Goal: Transaction & Acquisition: Purchase product/service

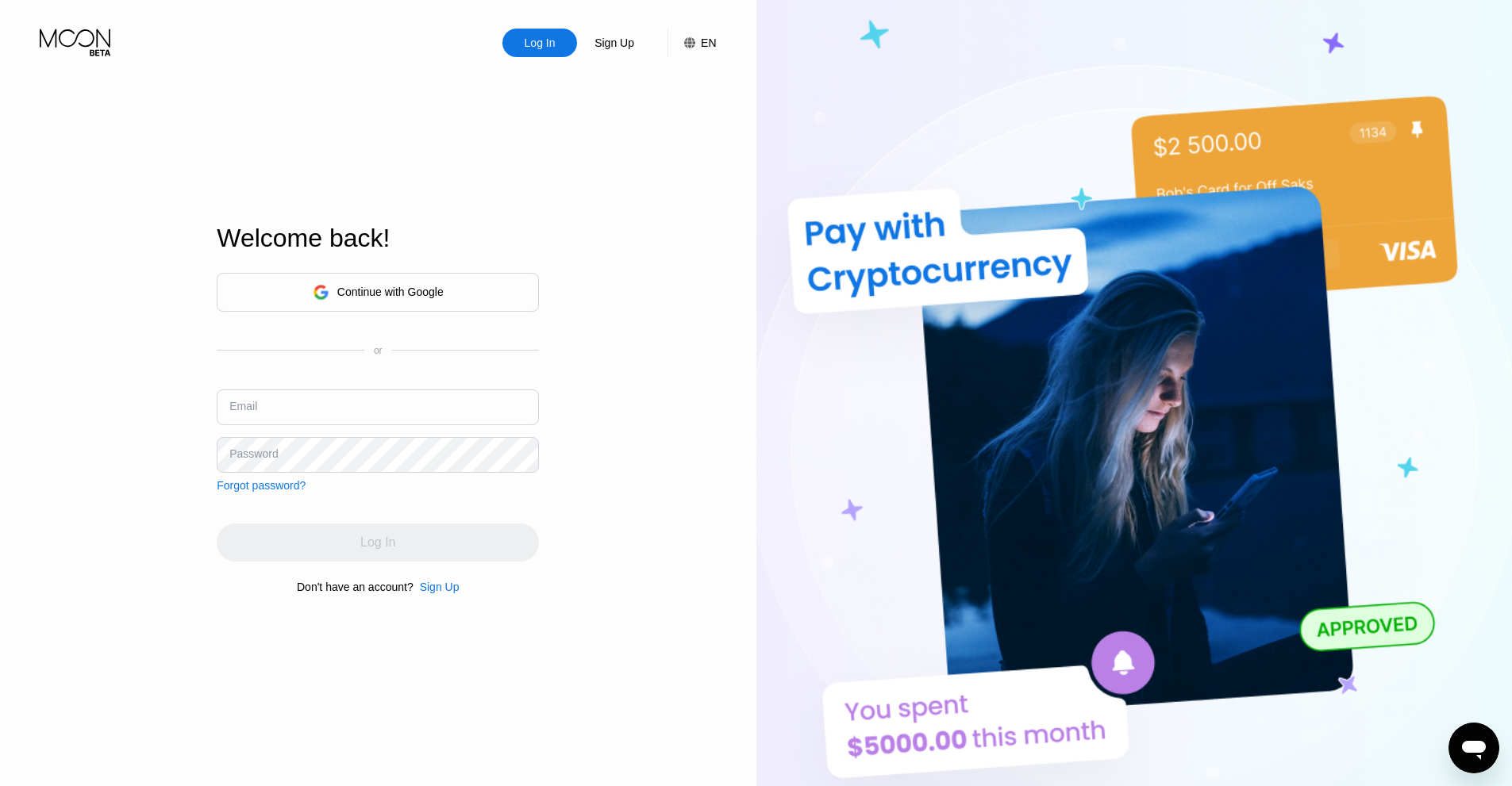
click at [386, 302] on div "Continue with Google" at bounding box center [378, 292] width 131 height 25
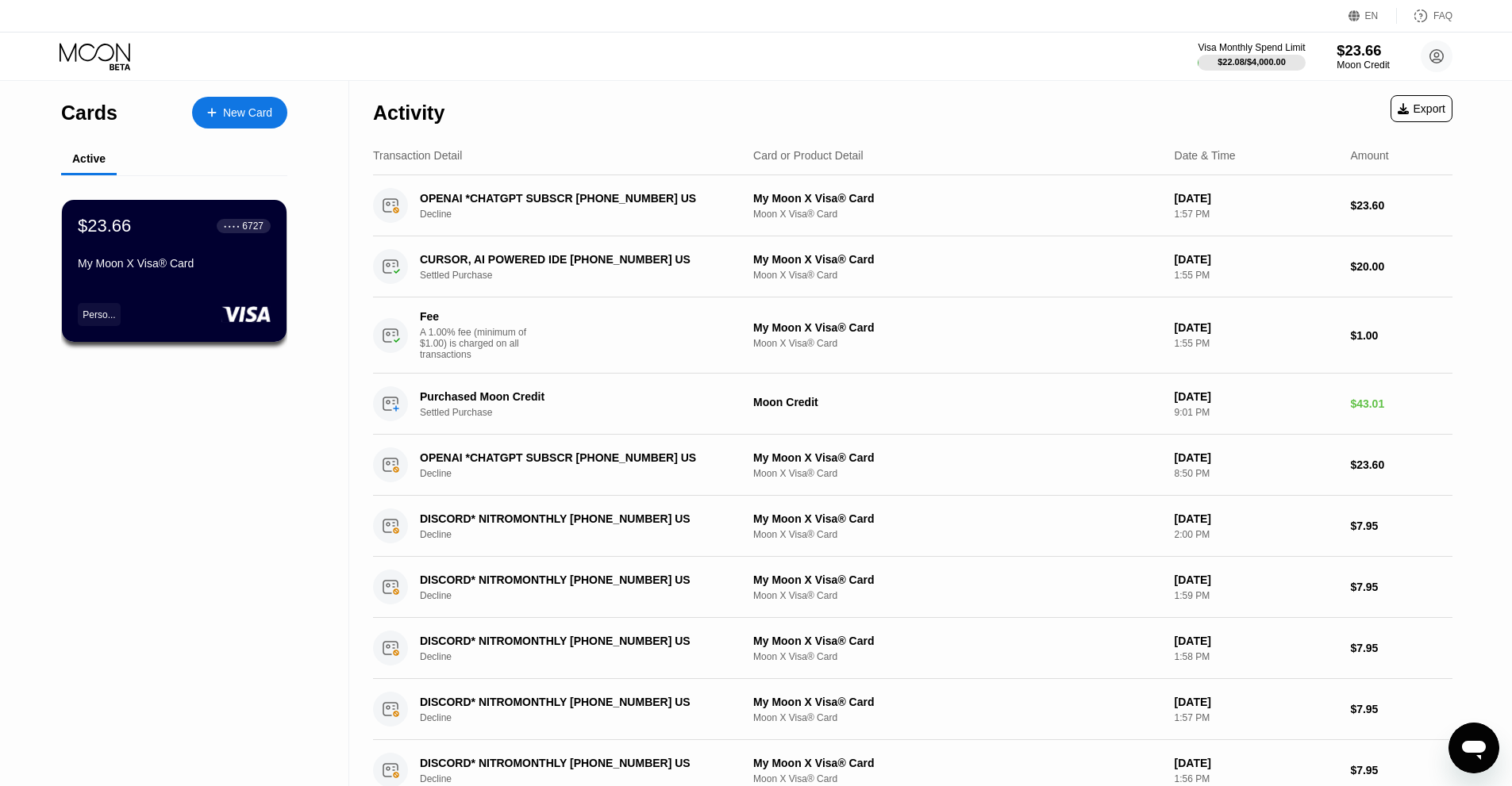
click at [1349, 61] on div "Moon Credit" at bounding box center [1363, 64] width 53 height 11
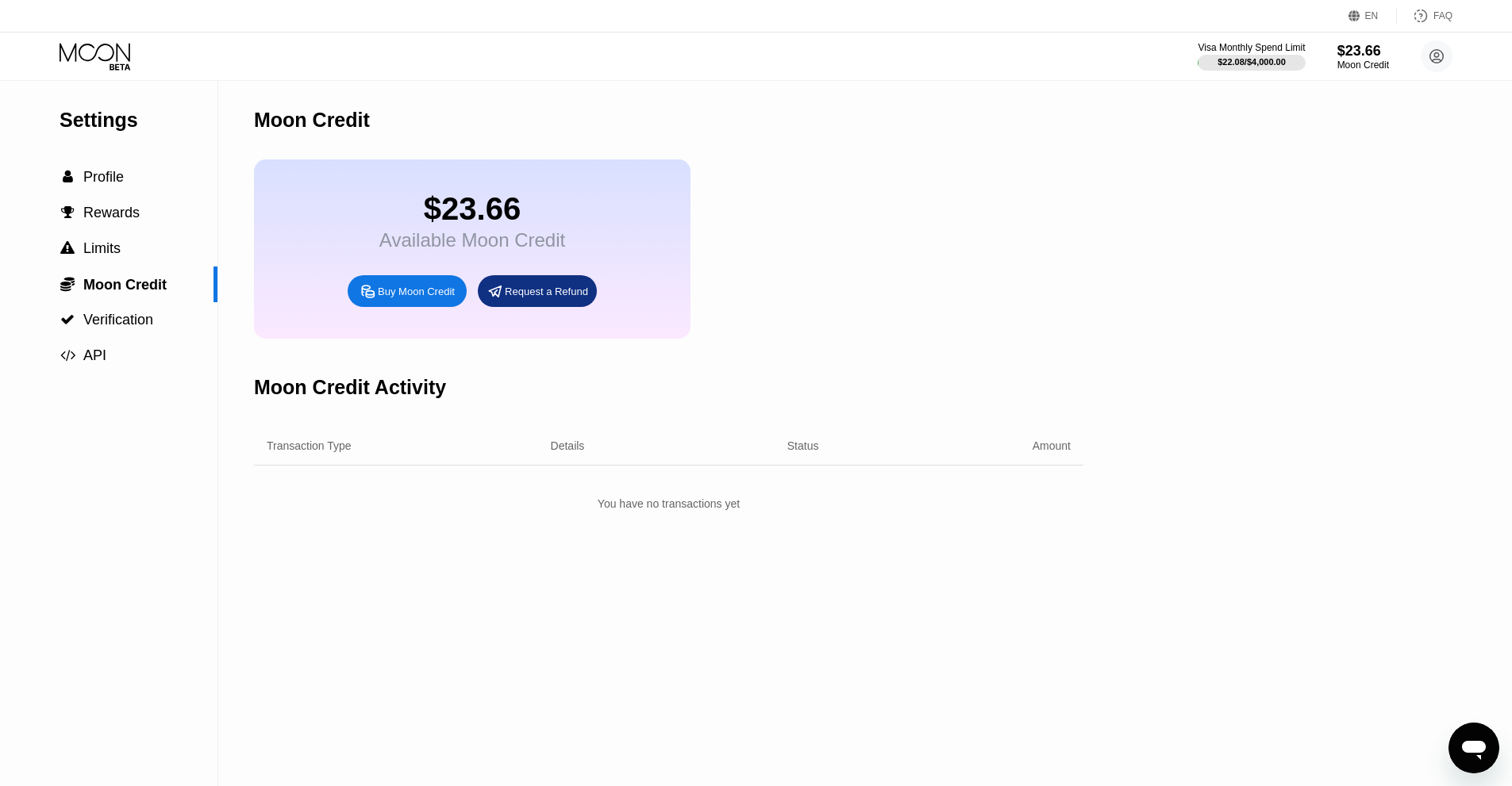
click at [424, 294] on div "Buy Moon Credit" at bounding box center [407, 290] width 119 height 31
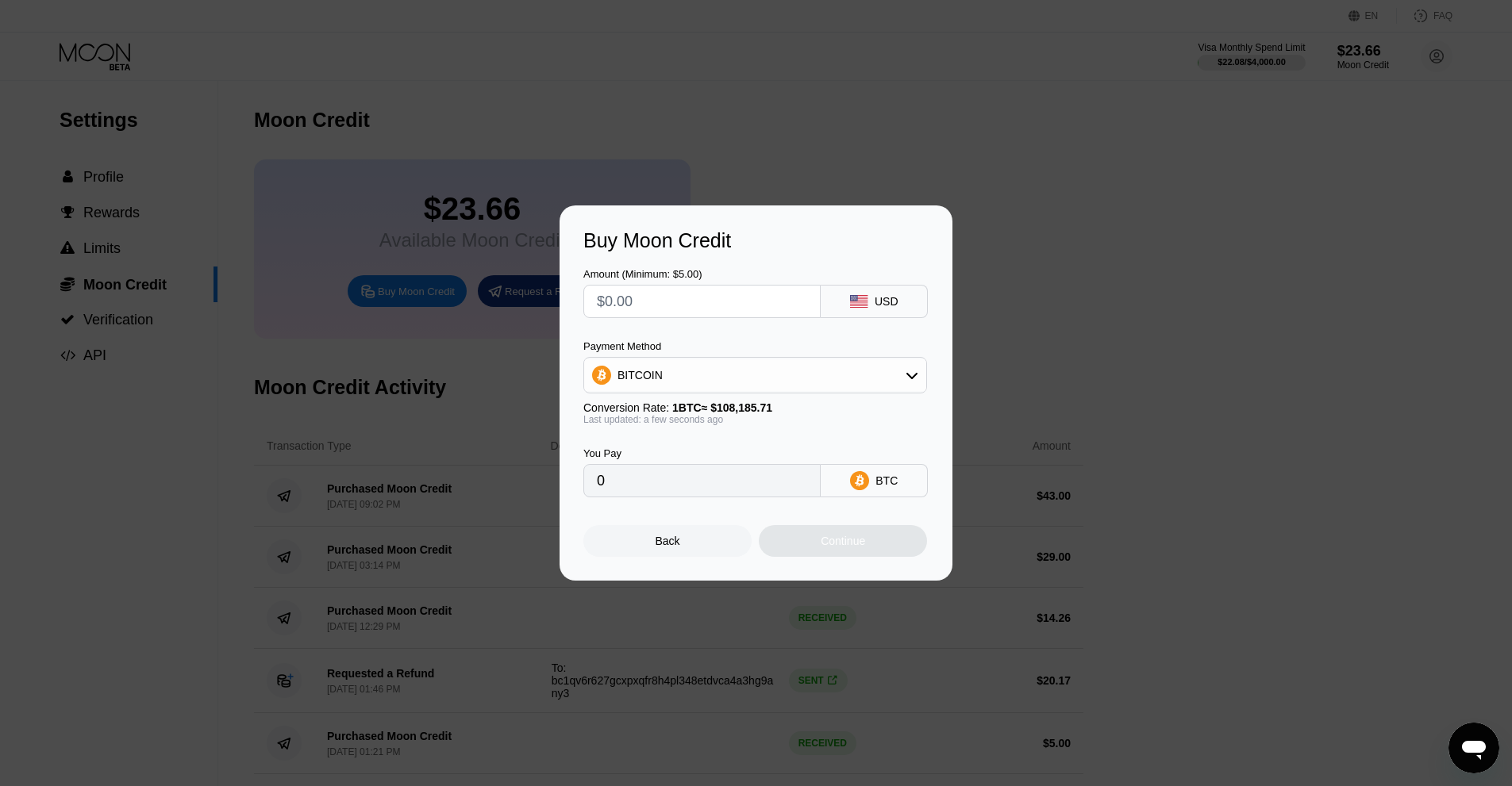
click at [655, 311] on input "text" at bounding box center [702, 300] width 210 height 31
type input "$1"
type input "0.00000925"
type input "$10"
type input "0.00009244"
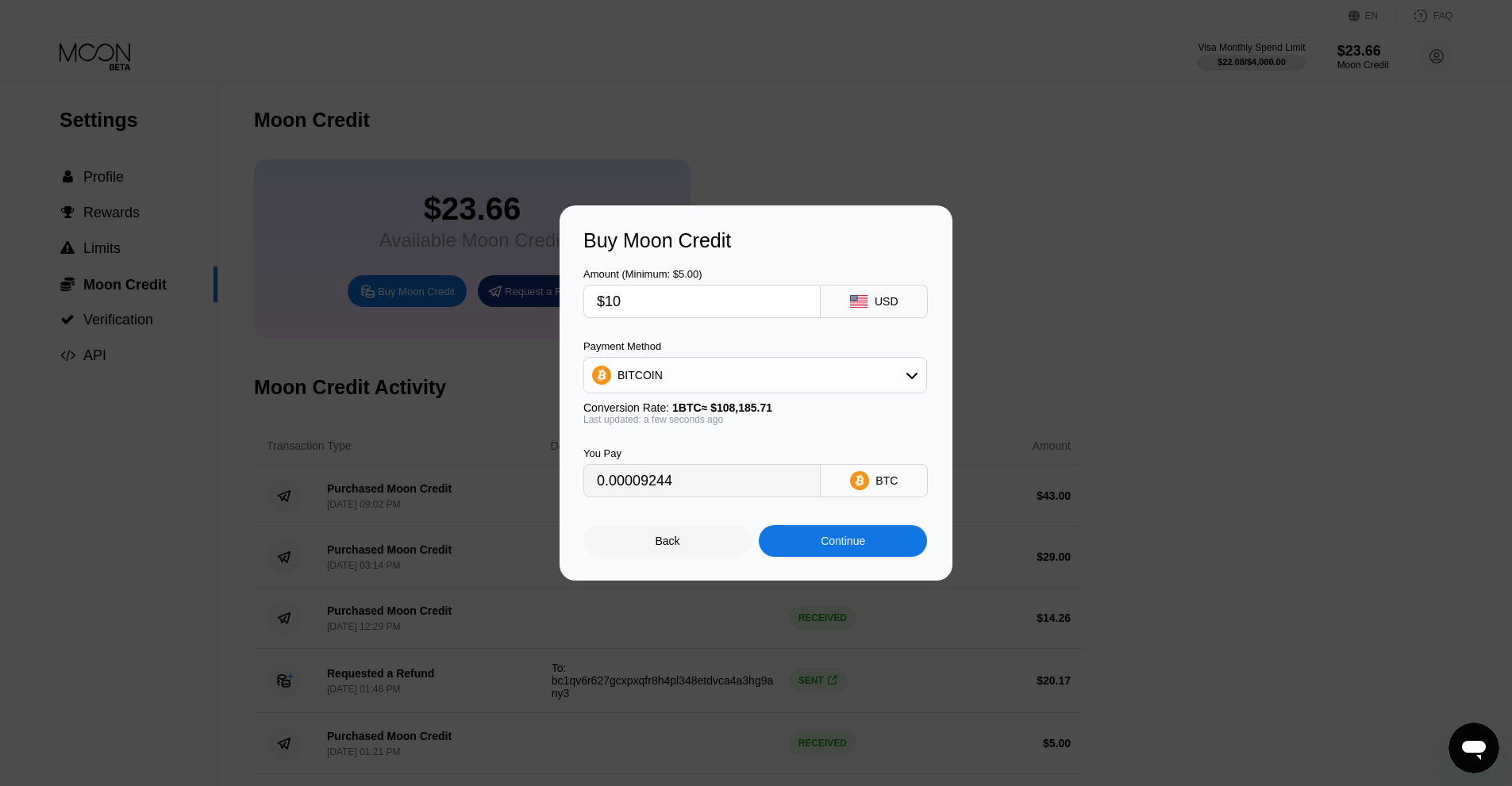
type input "$10"
click at [797, 545] on div "Continue" at bounding box center [842, 541] width 168 height 31
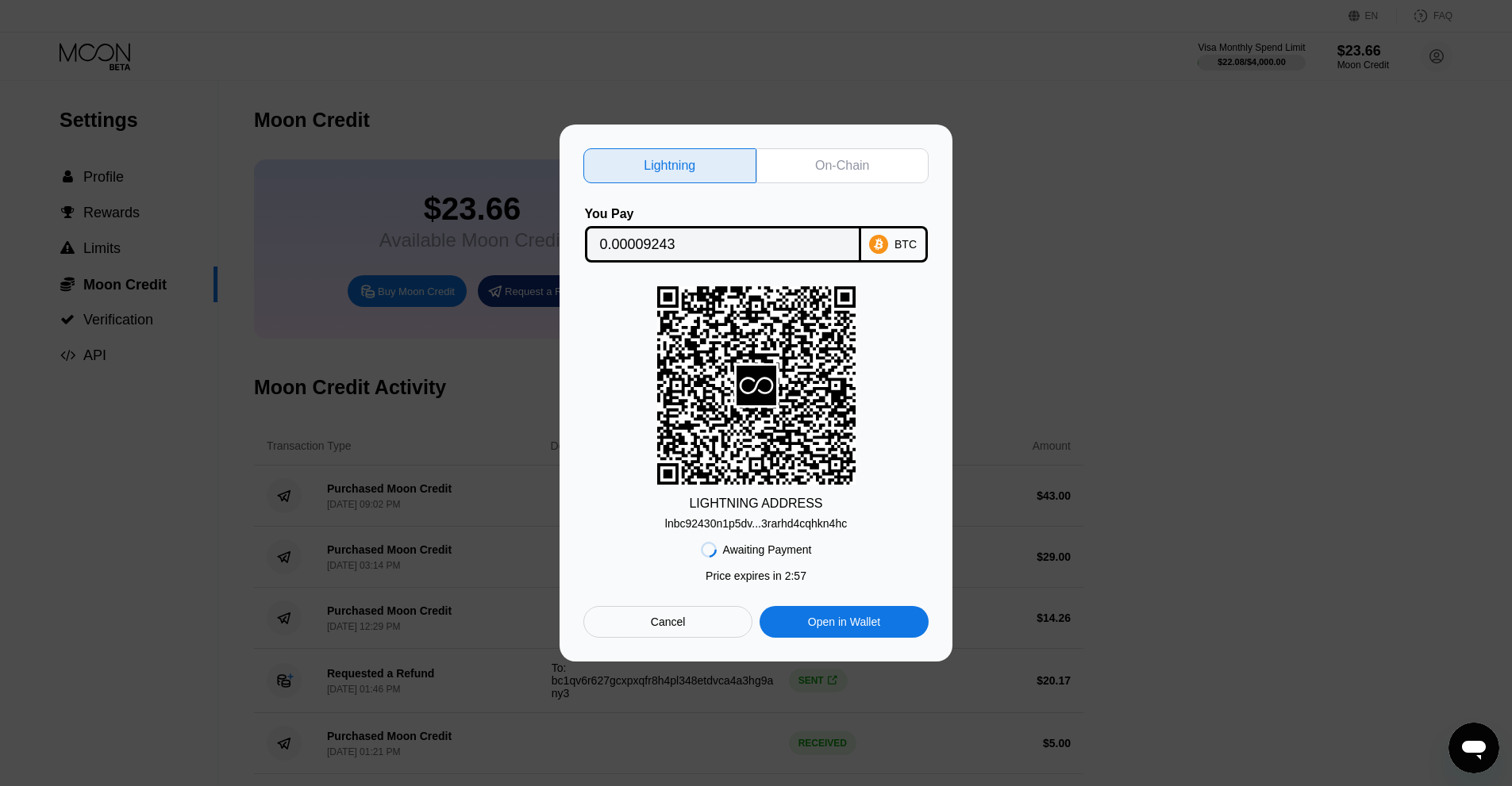
click at [393, 243] on div "Lightning On-Chain You Pay 0.00009243 BTC LIGHTNING ADDRESS lnbc92430n1p5dv...3…" at bounding box center [756, 393] width 1512 height 537
click at [690, 631] on div "Cancel" at bounding box center [668, 621] width 169 height 31
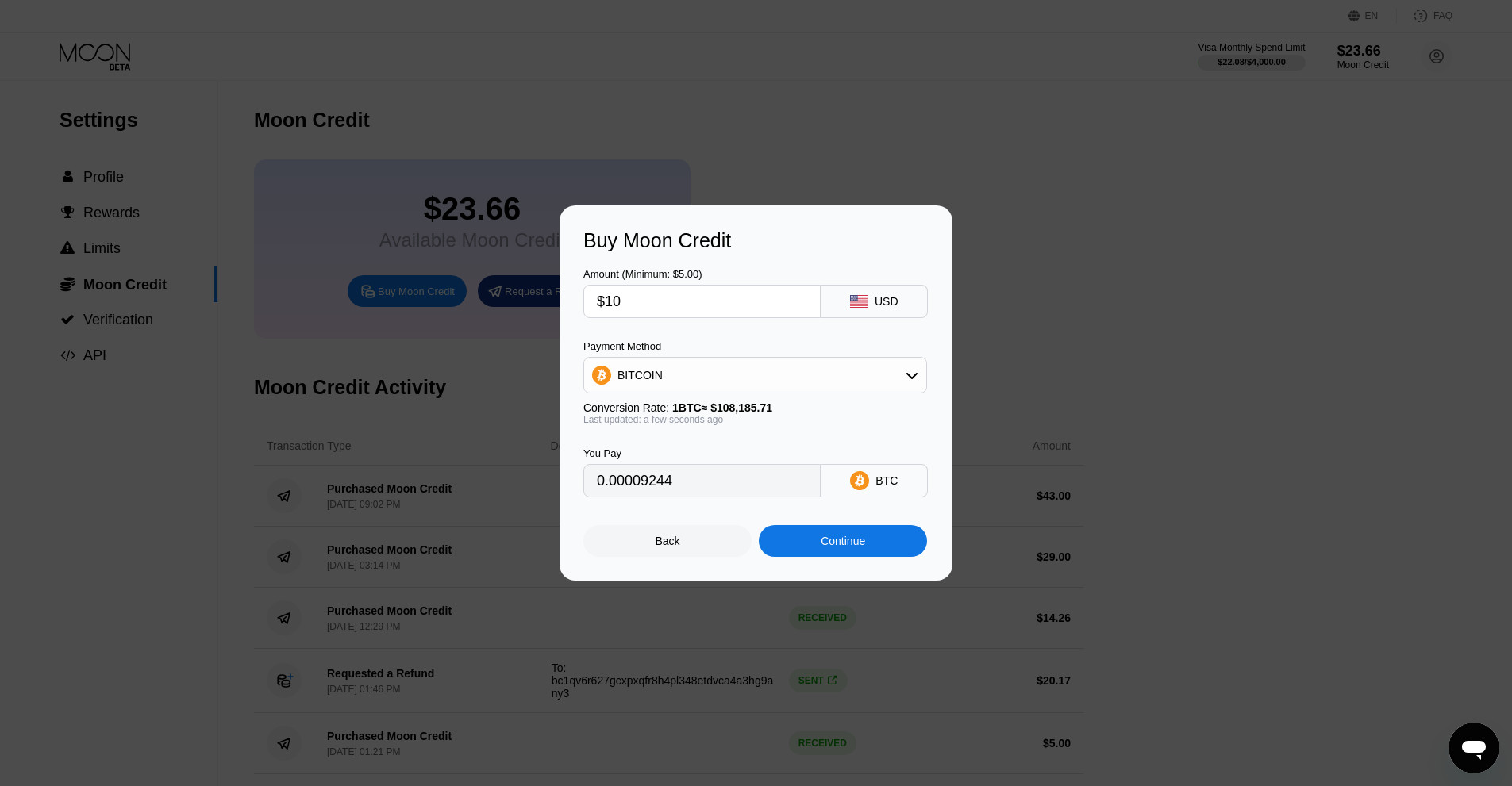
drag, startPoint x: 634, startPoint y: 308, endPoint x: 384, endPoint y: 261, distance: 254.4
click at [512, 296] on div "Buy Moon Credit Amount (Minimum: $5.00) $10 USD Payment Method BITCOIN Conversi…" at bounding box center [756, 393] width 1512 height 375
type input "$9"
type input "0.00008320"
type input "$9.50"
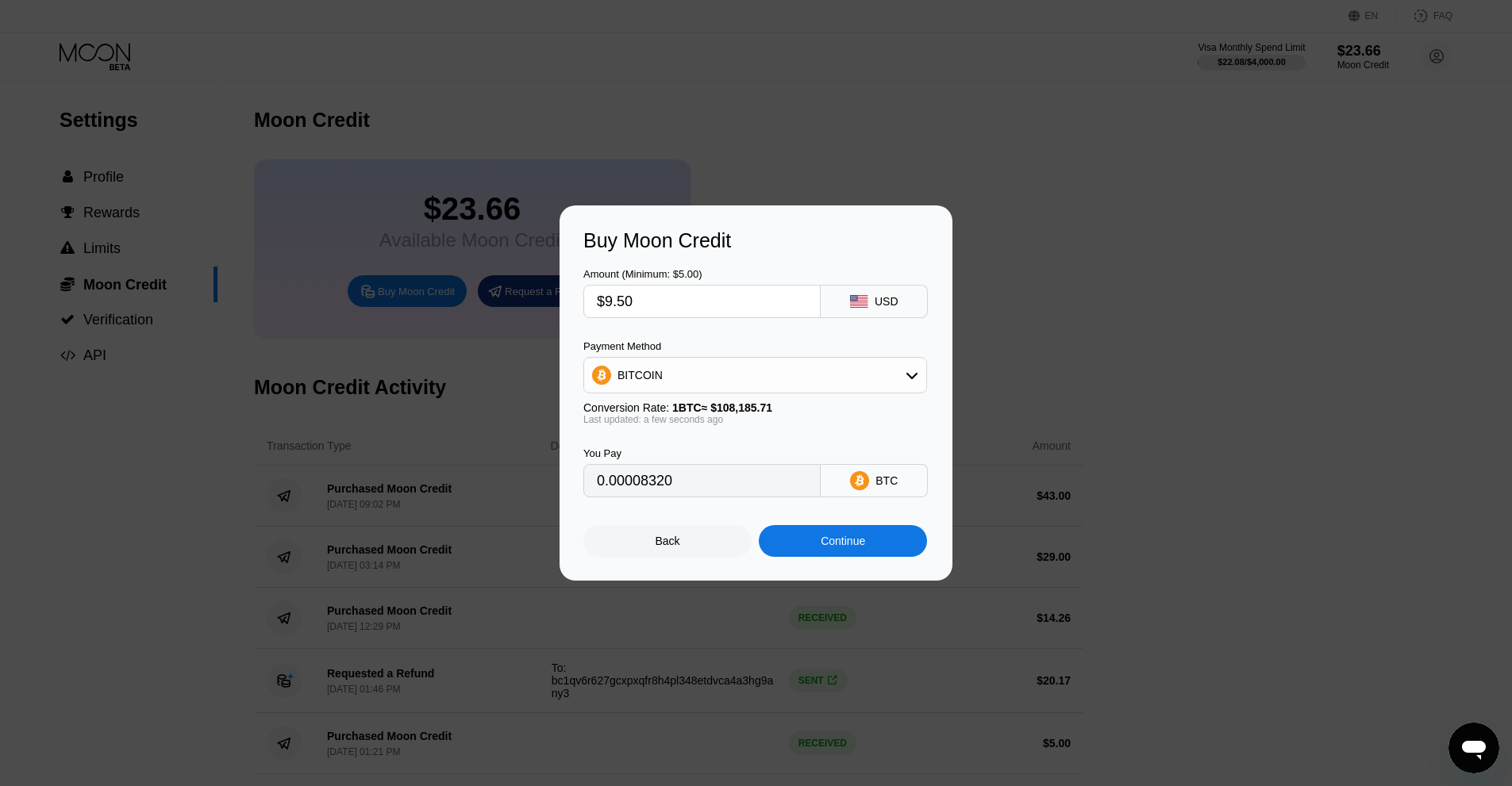
type input "0.00008782"
type input "$9.50"
click at [839, 533] on div "Continue" at bounding box center [842, 541] width 168 height 31
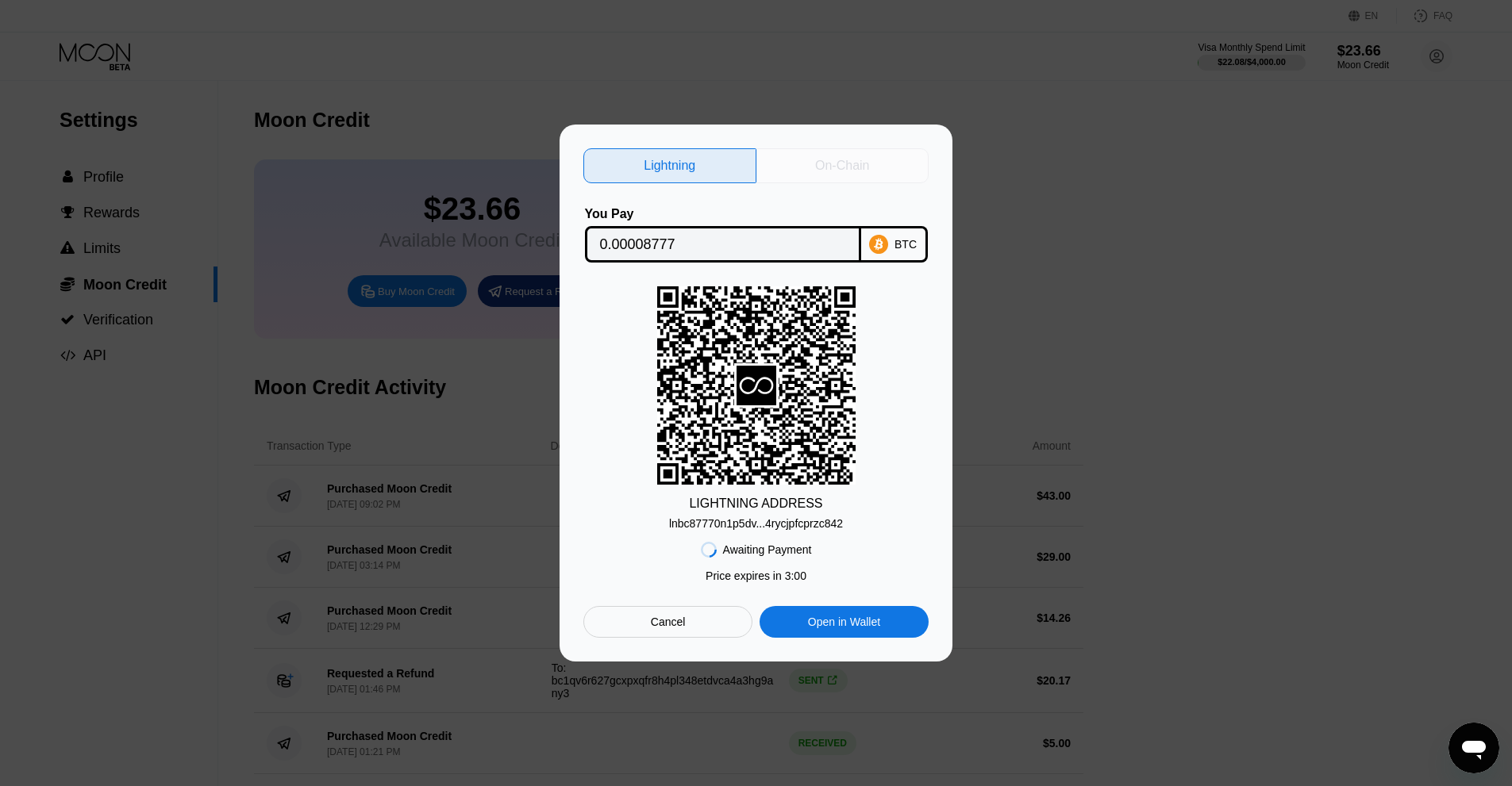
click at [826, 175] on div "On-Chain" at bounding box center [842, 165] width 173 height 35
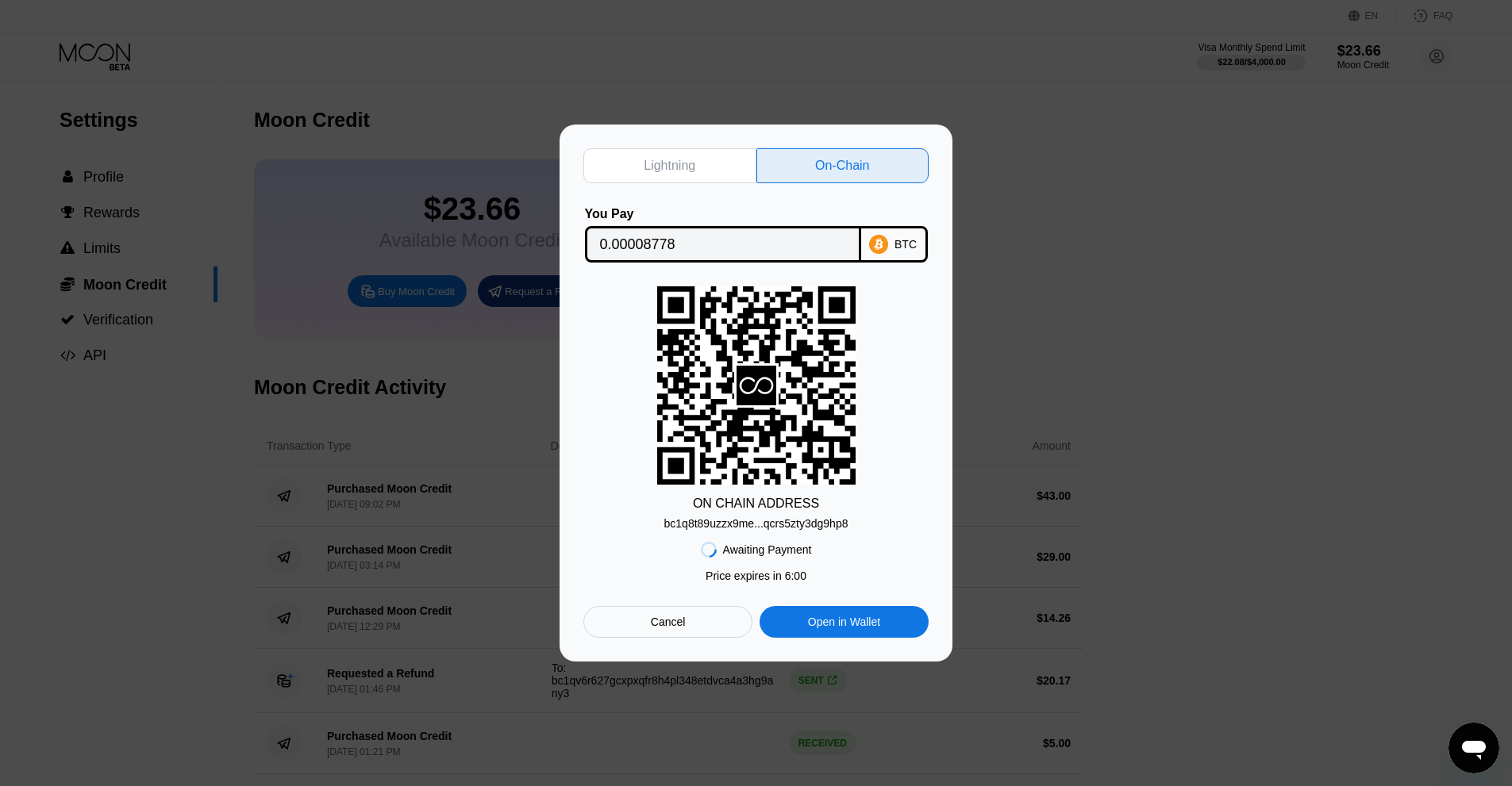
click at [613, 237] on input "0.00008778" at bounding box center [723, 244] width 246 height 31
click at [653, 616] on div "Cancel" at bounding box center [668, 621] width 169 height 31
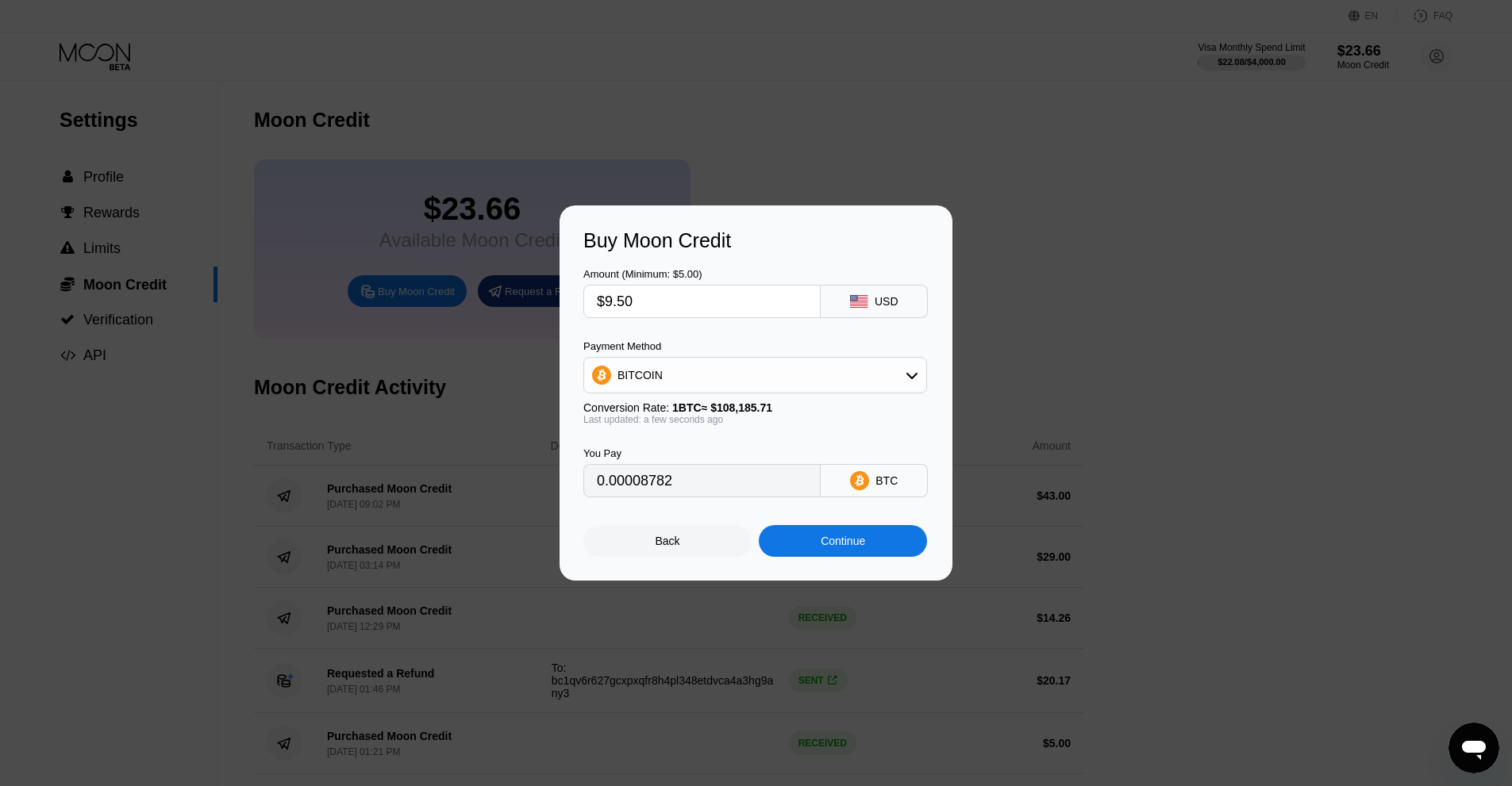
drag, startPoint x: 670, startPoint y: 307, endPoint x: 352, endPoint y: 278, distance: 319.3
click at [358, 279] on div "Buy Moon Credit Amount (Minimum: $5.00) $9.50 USD Payment Method BITCOIN Conver…" at bounding box center [756, 393] width 1512 height 375
type input "$9"
type input "0.00008320"
type input "$9"
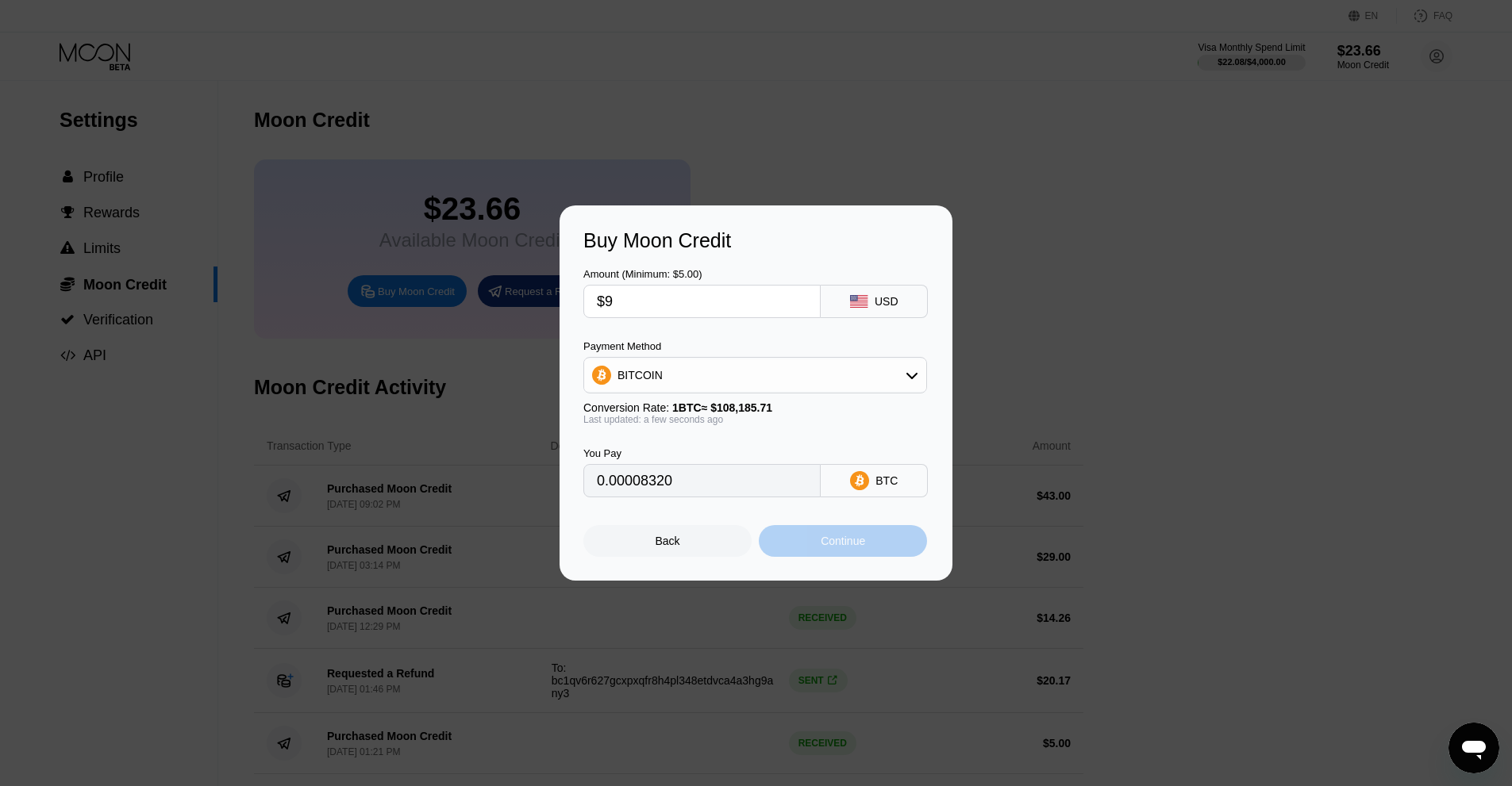
click at [817, 551] on div "Continue" at bounding box center [842, 541] width 168 height 31
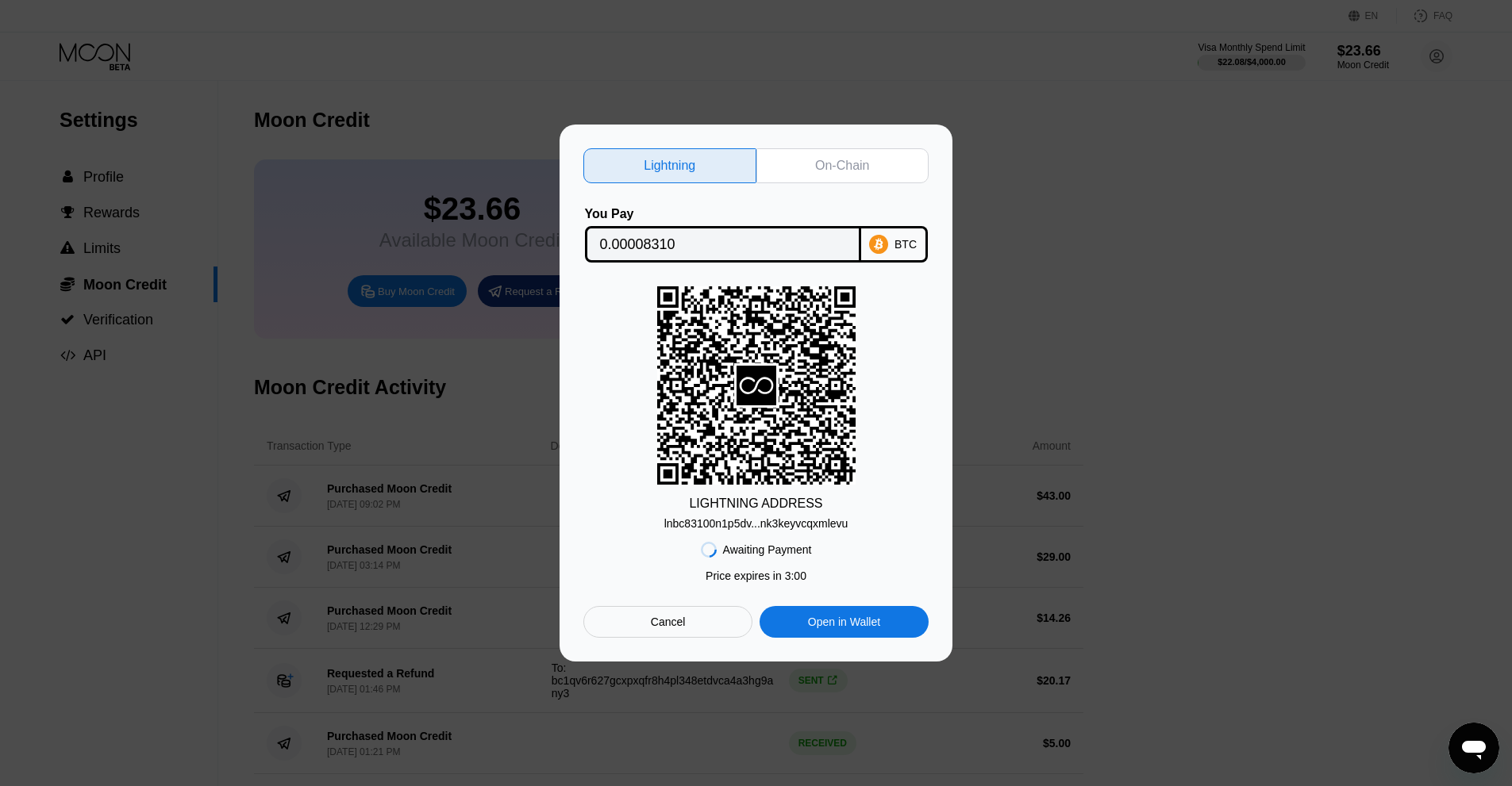
click at [853, 158] on div "On-Chain" at bounding box center [842, 166] width 54 height 16
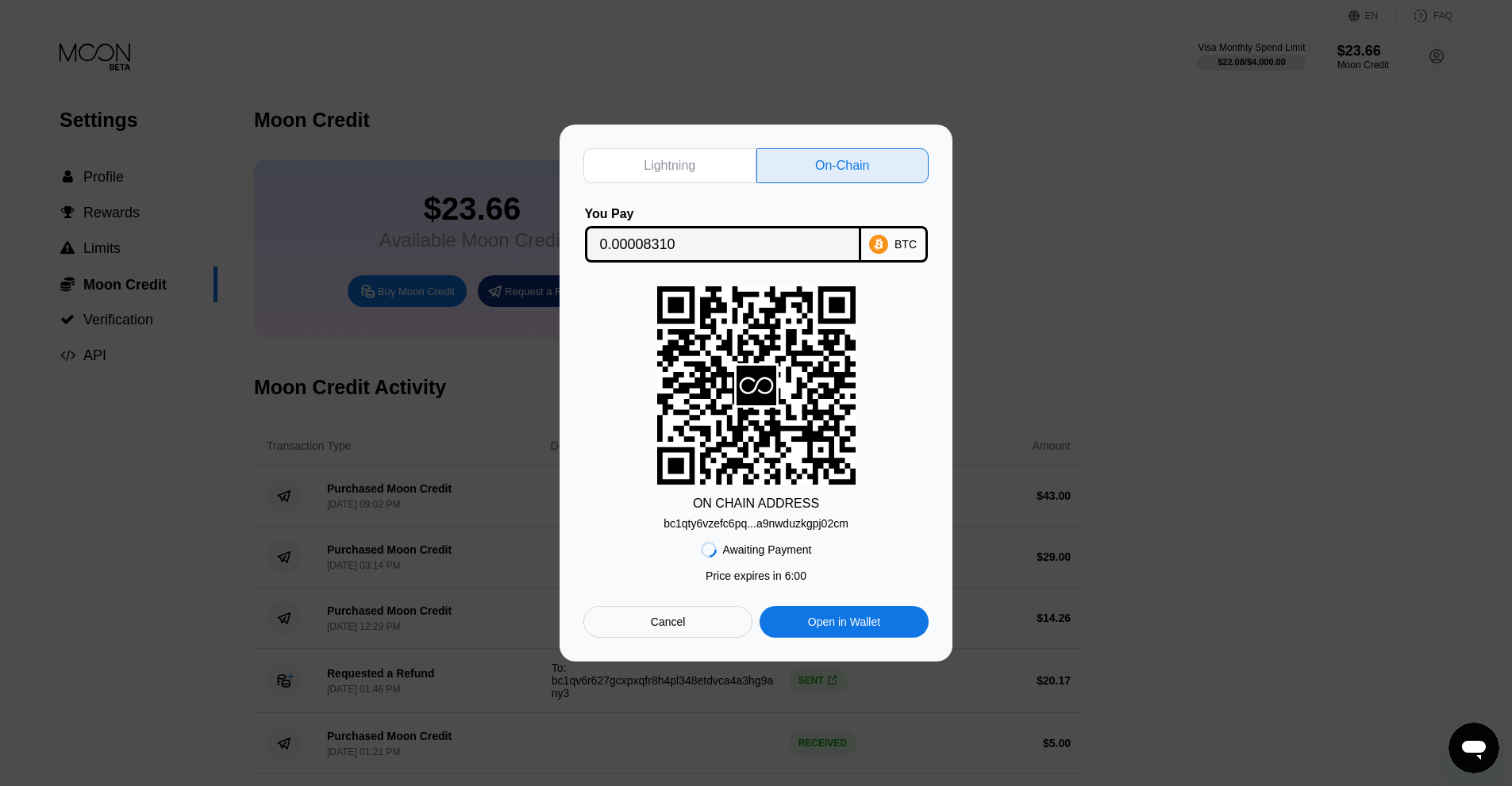
click at [645, 251] on input "0.00008310" at bounding box center [723, 244] width 246 height 31
click at [779, 519] on div "bc1qty6vzefc6pq...a9nwduzkgpj02cm" at bounding box center [756, 523] width 185 height 13
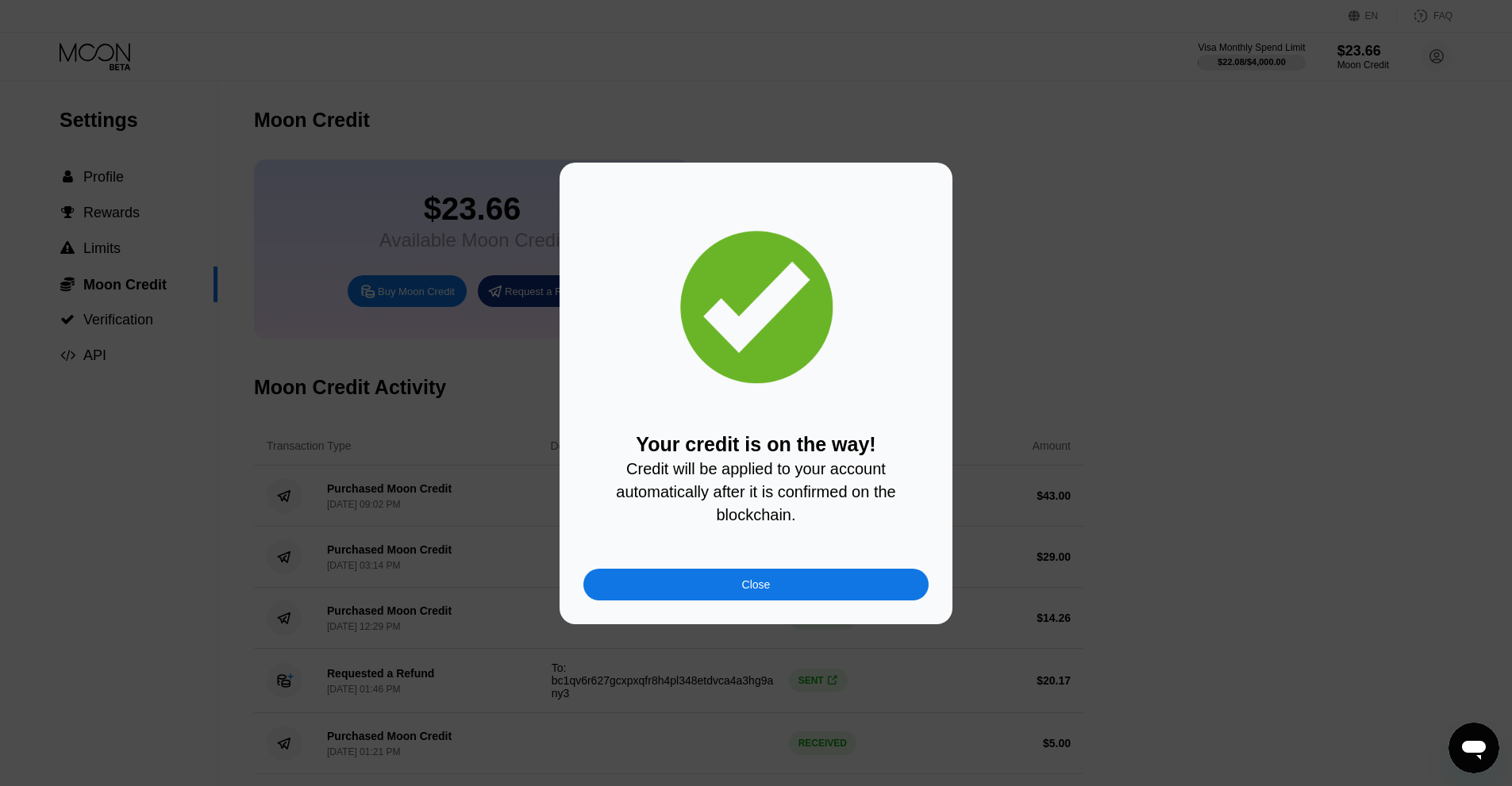
click at [747, 590] on div "Close" at bounding box center [756, 584] width 29 height 13
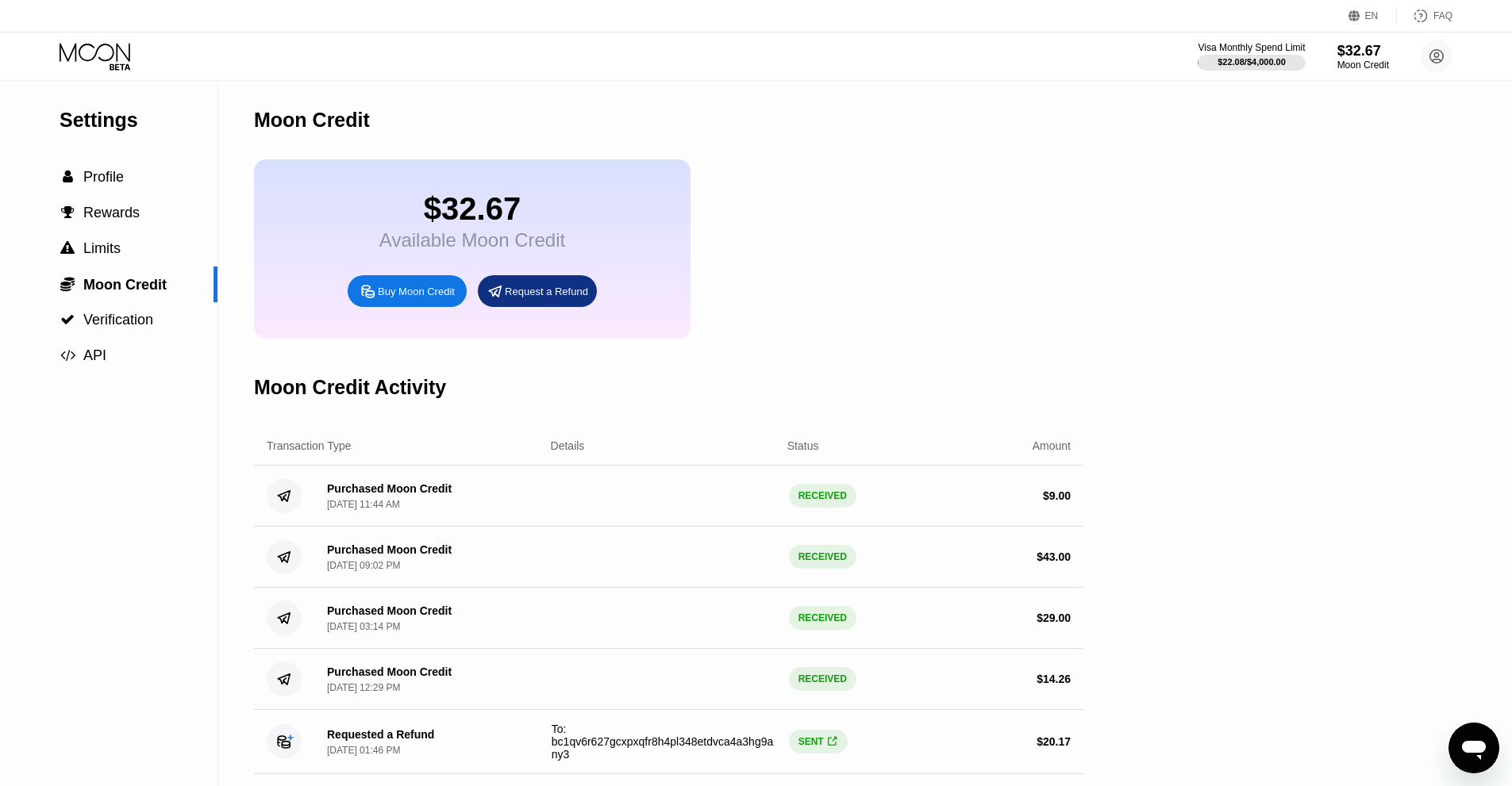
click at [50, 68] on div "Visa Monthly Spend Limit $22.08 / $4,000.00 $32.67 Moon Credit Trxppy KZ trxppy…" at bounding box center [756, 56] width 1512 height 47
click at [94, 58] on icon at bounding box center [96, 57] width 74 height 28
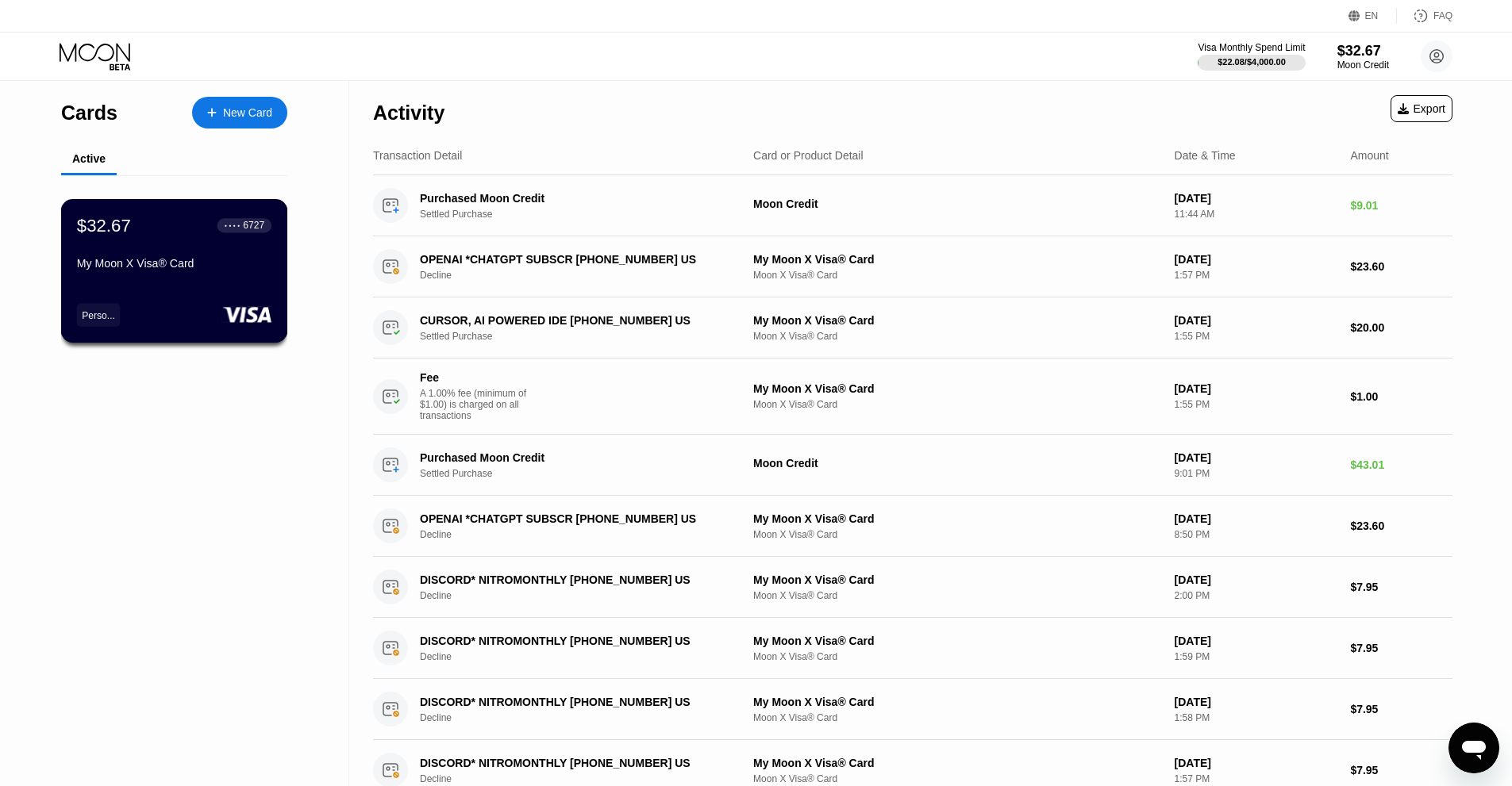
click at [198, 294] on div "$32.67 ● ● ● ● 6727 My Moon X Visa® Card Perso..." at bounding box center [174, 271] width 227 height 144
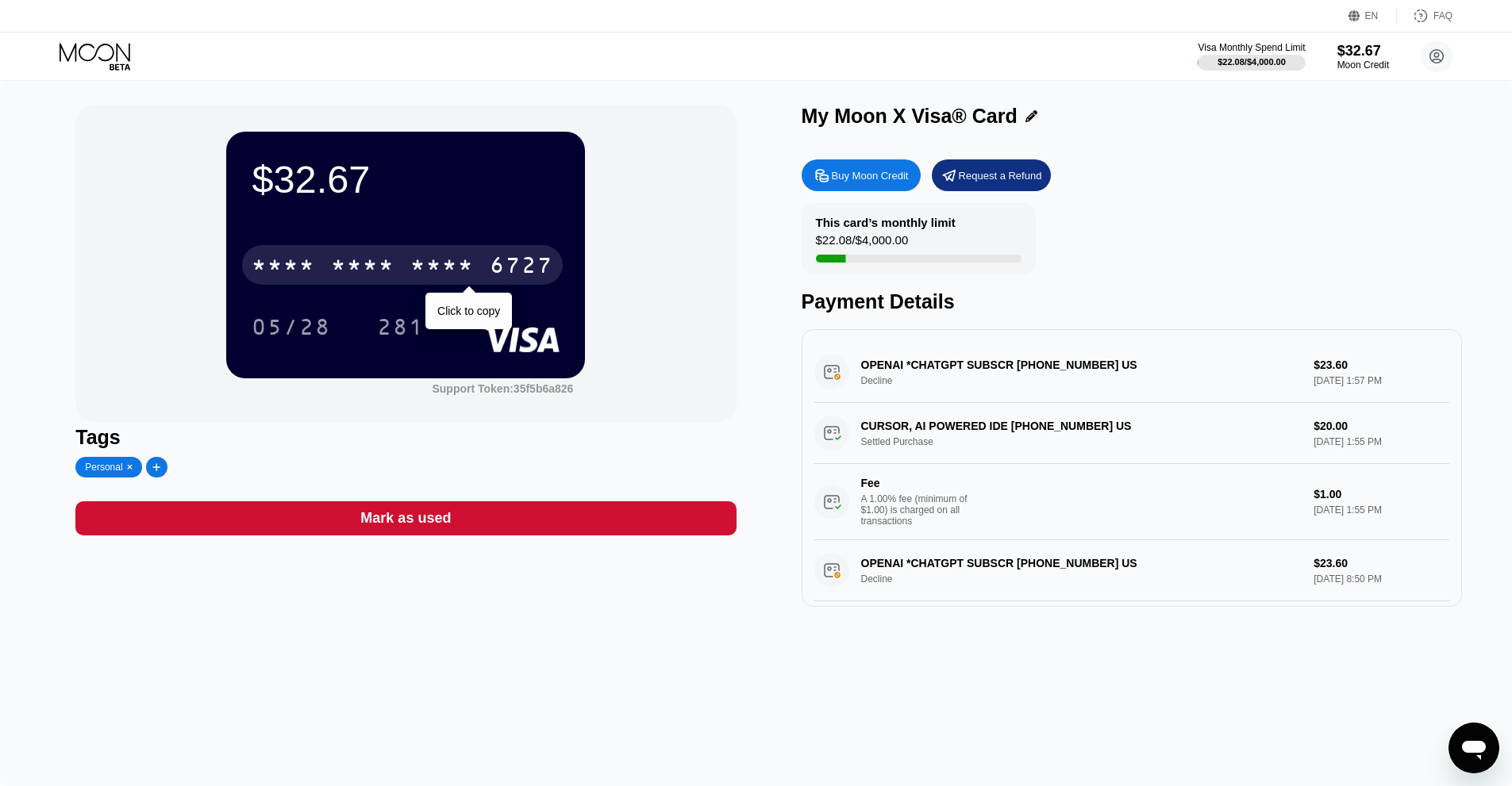
click at [358, 272] on div "* * * *" at bounding box center [362, 267] width 63 height 25
click at [439, 268] on div "2959" at bounding box center [442, 267] width 63 height 25
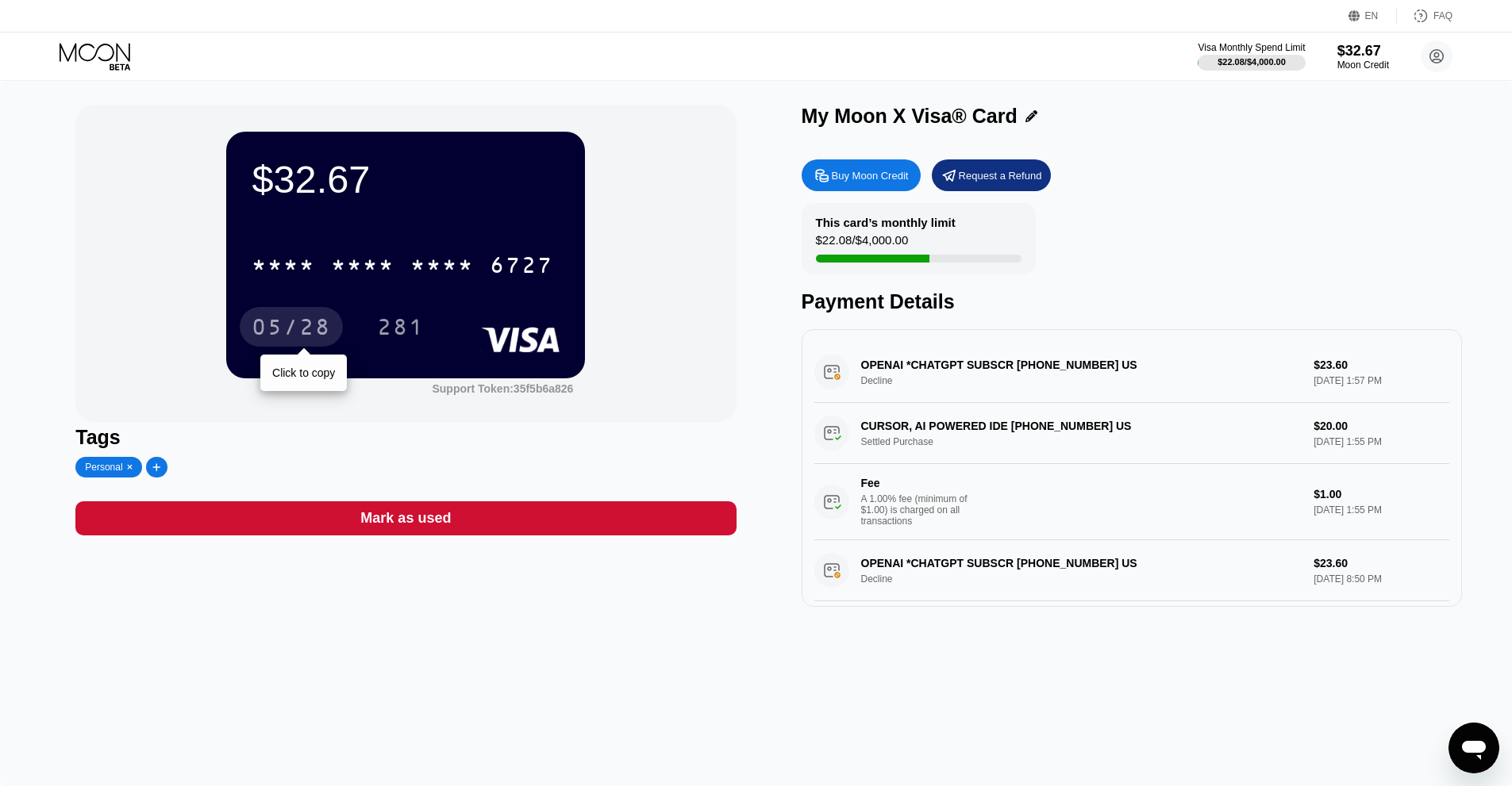
click at [323, 325] on div "05/28" at bounding box center [291, 329] width 80 height 25
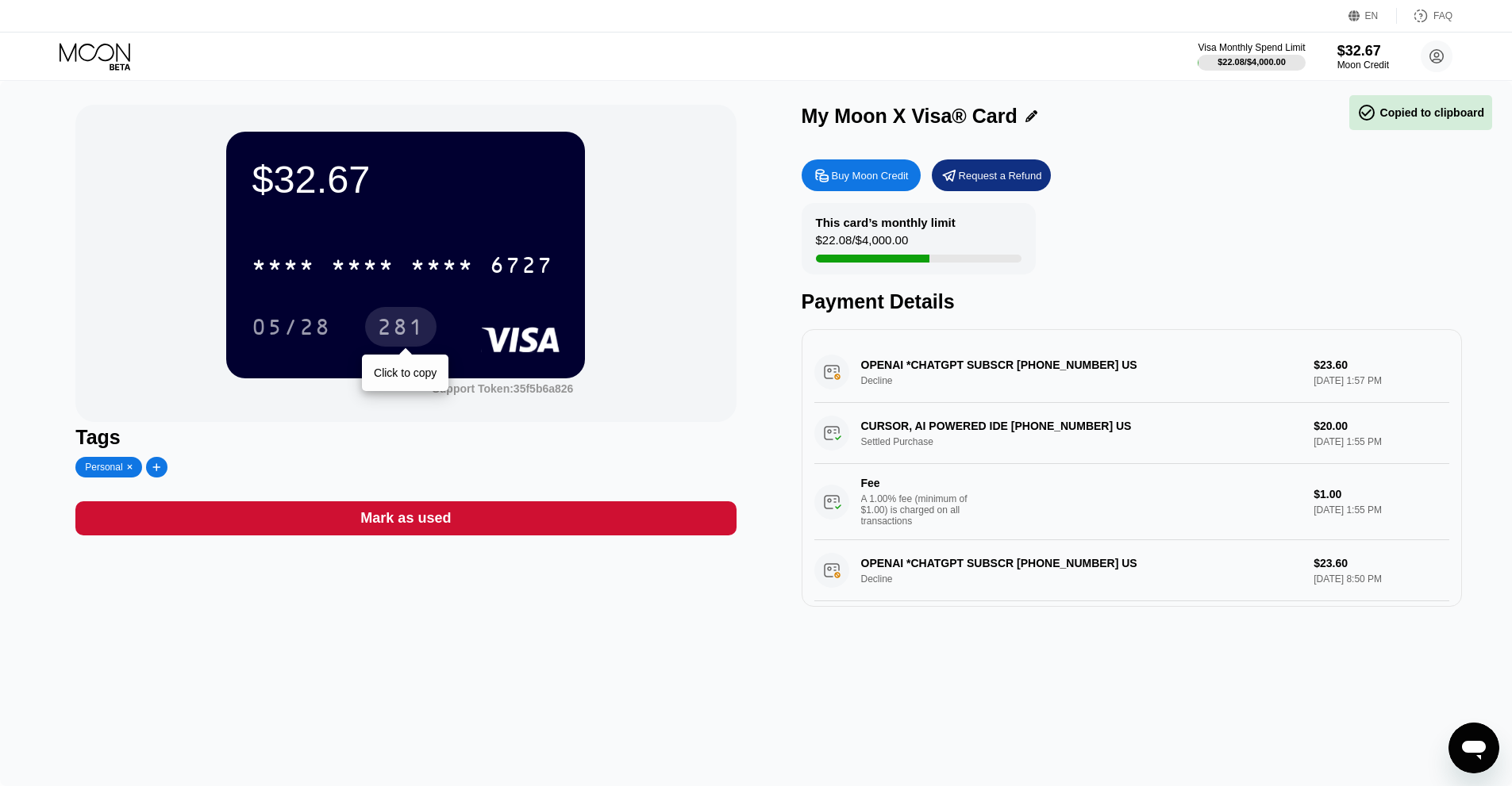
click at [410, 328] on div "281" at bounding box center [400, 329] width 47 height 25
